Goal: Information Seeking & Learning: Find contact information

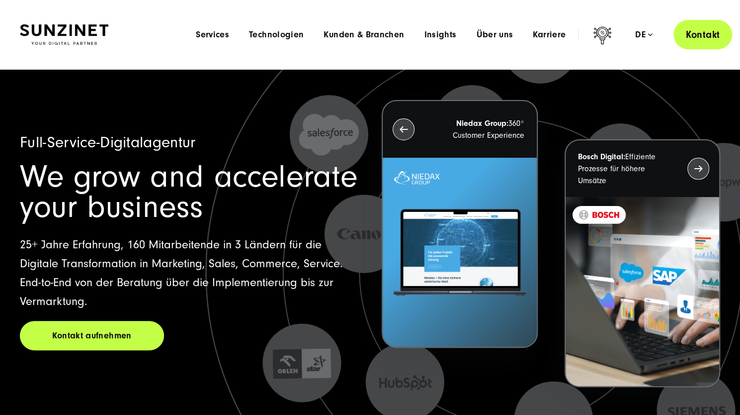
click at [696, 29] on link "Kontakt" at bounding box center [703, 34] width 59 height 29
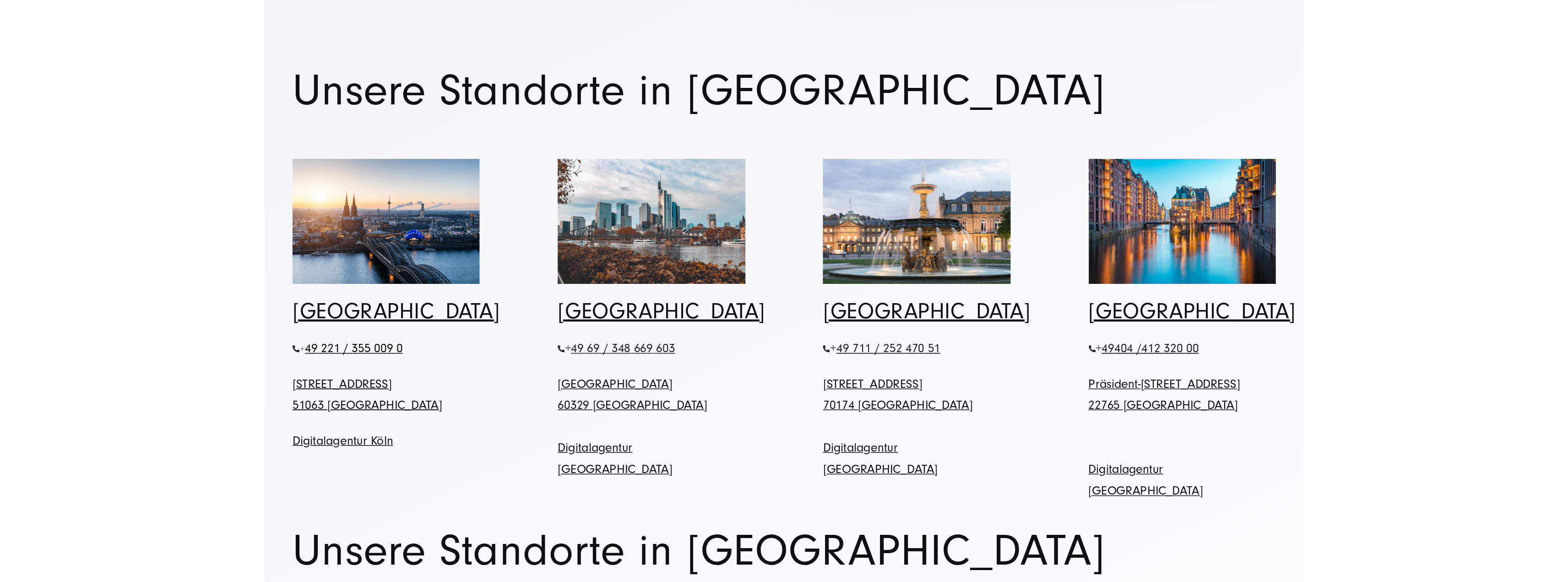
scroll to position [412, 0]
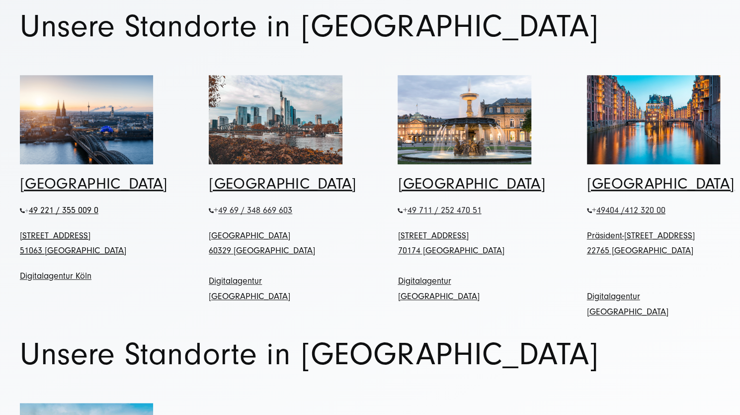
drag, startPoint x: 593, startPoint y: 194, endPoint x: 696, endPoint y: 209, distance: 105.0
click at [696, 209] on div "+ 49 404 / 412 320 00 Präsident-Krahn-Straße 18-19" at bounding box center [653, 223] width 133 height 40
copy link "äsident-Krahn-Straße 18-19"
click at [653, 243] on div "22765 [GEOGRAPHIC_DATA]" at bounding box center [653, 258] width 133 height 30
drag, startPoint x: 663, startPoint y: 224, endPoint x: 587, endPoint y: 210, distance: 77.2
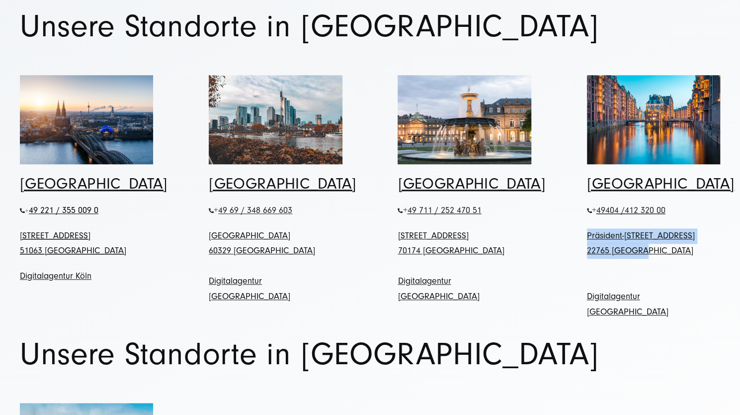
click at [587, 210] on div "Hamburg + 49 404 / 412 320 00 Präsident-Krahn-Straße 18-19 22765 Hamburg Digita…" at bounding box center [653, 246] width 173 height 145
copy div "Präsident-Krahn-Straße 18-19 22765 Hamburg"
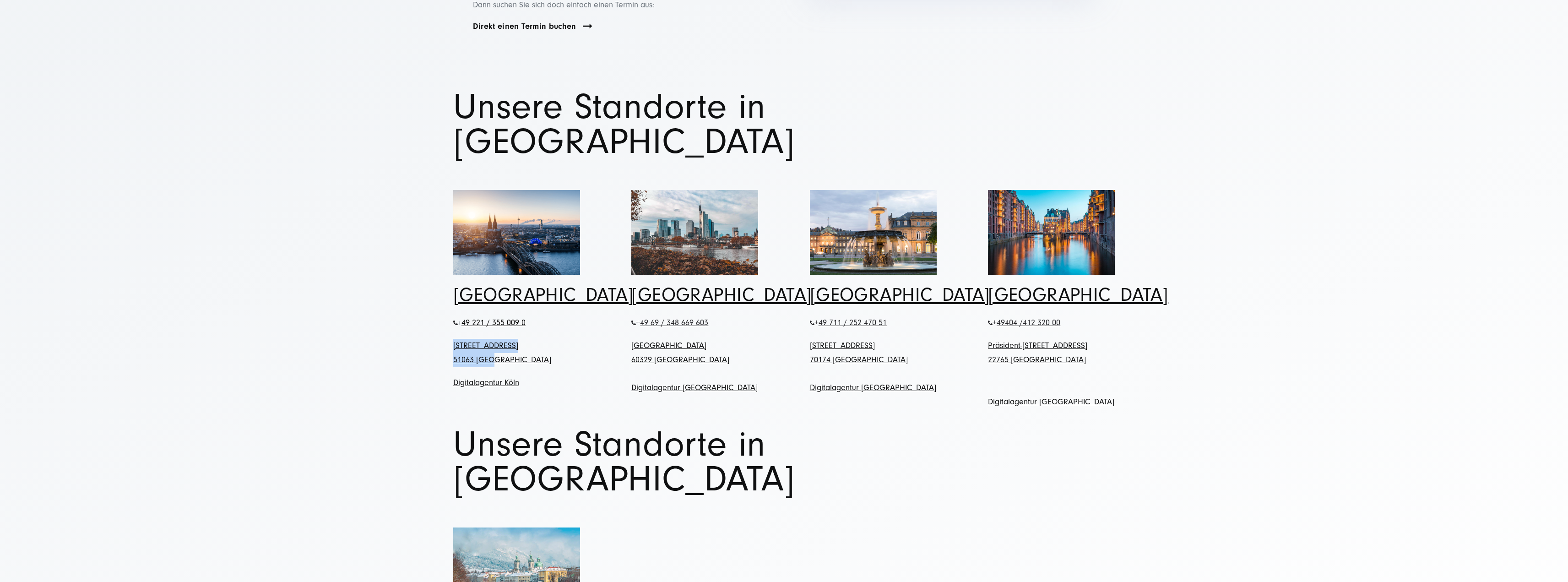
drag, startPoint x: 505, startPoint y: 332, endPoint x: 447, endPoint y: 315, distance: 60.4
click at [447, 315] on div "Köln + 49 221 / 355 009 0 Schanzenstraße 23 51063 Köln Digitalagentur Köl n" at bounding box center [516, 336] width 163 height 106
copy span "Schanzenstraße 23 51063 Köln"
